Goal: Communication & Community: Participate in discussion

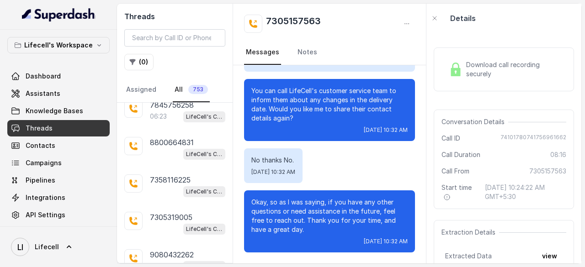
scroll to position [32, 0]
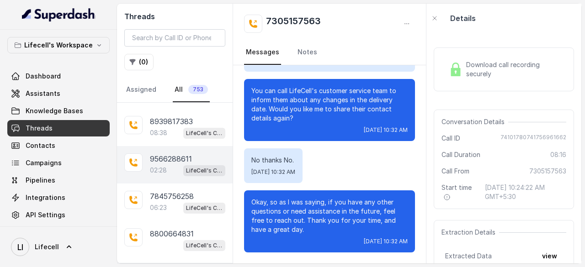
click at [174, 158] on p "9566288611" at bounding box center [171, 158] width 42 height 11
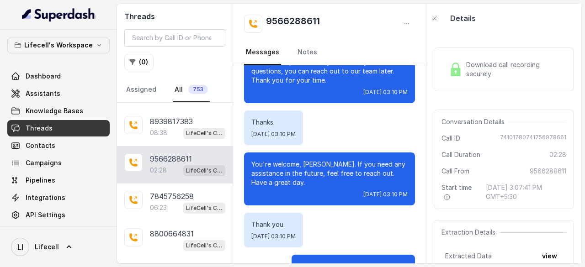
scroll to position [1135, 0]
